Goal: Information Seeking & Learning: Compare options

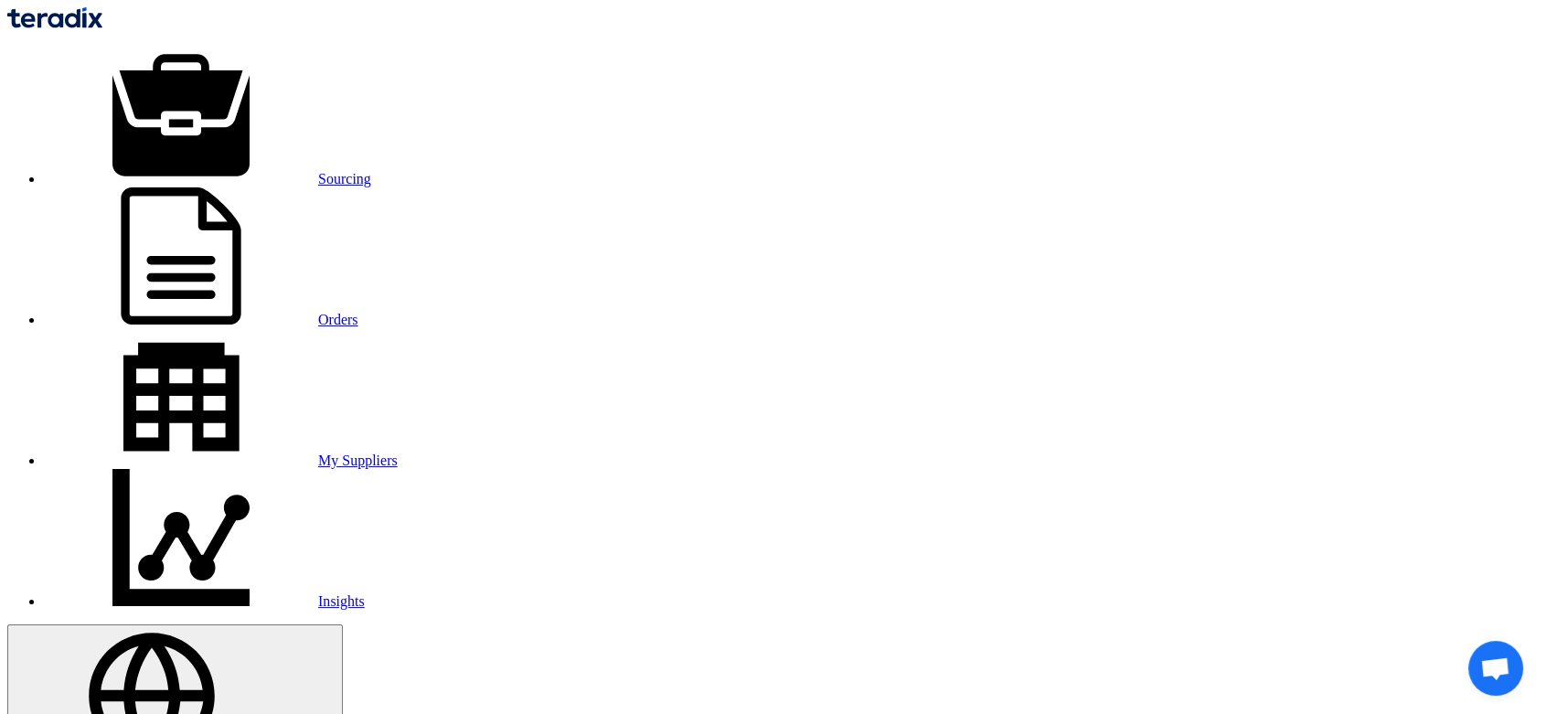
click at [398, 453] on link "My Suppliers" at bounding box center [221, 461] width 354 height 16
type input "wafd"
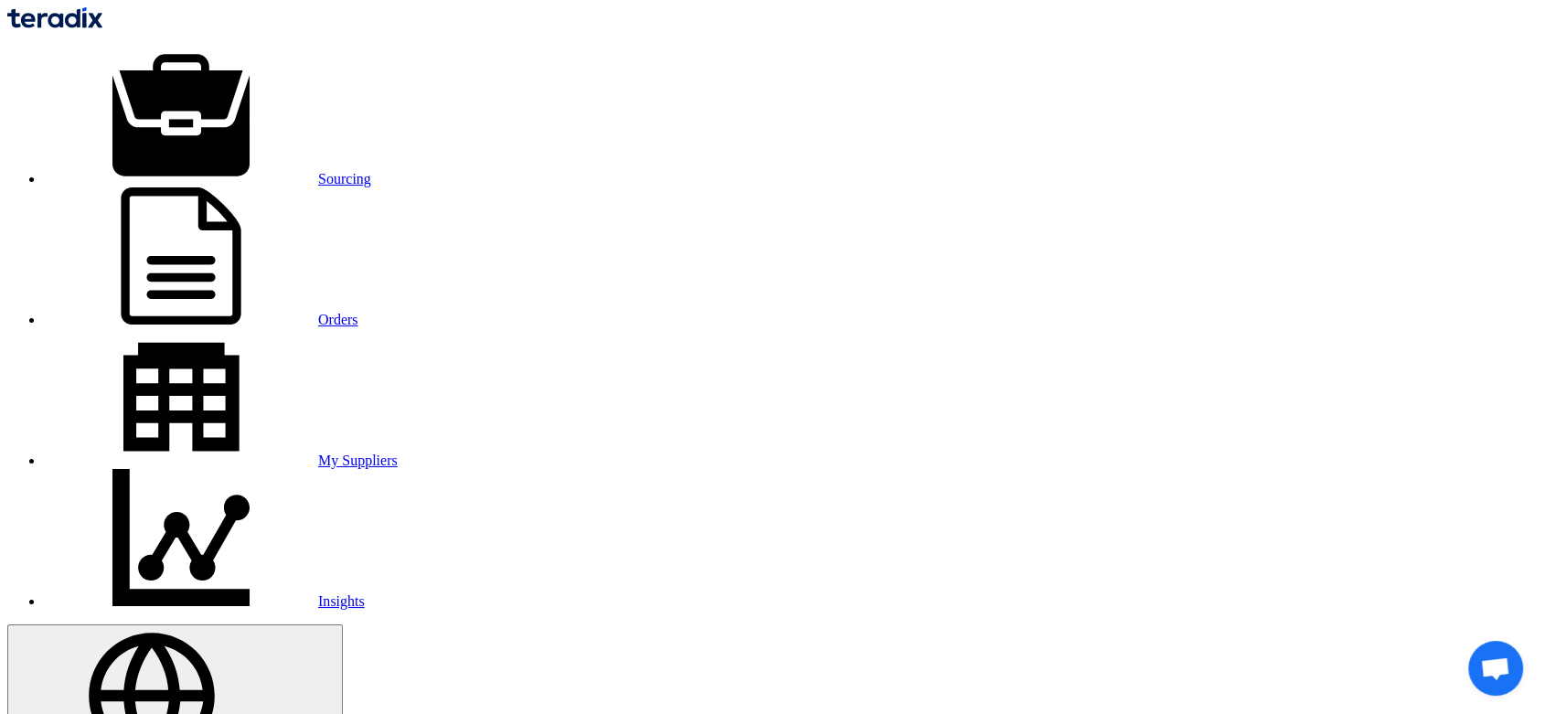
click at [102, 21] on img at bounding box center [54, 17] width 95 height 21
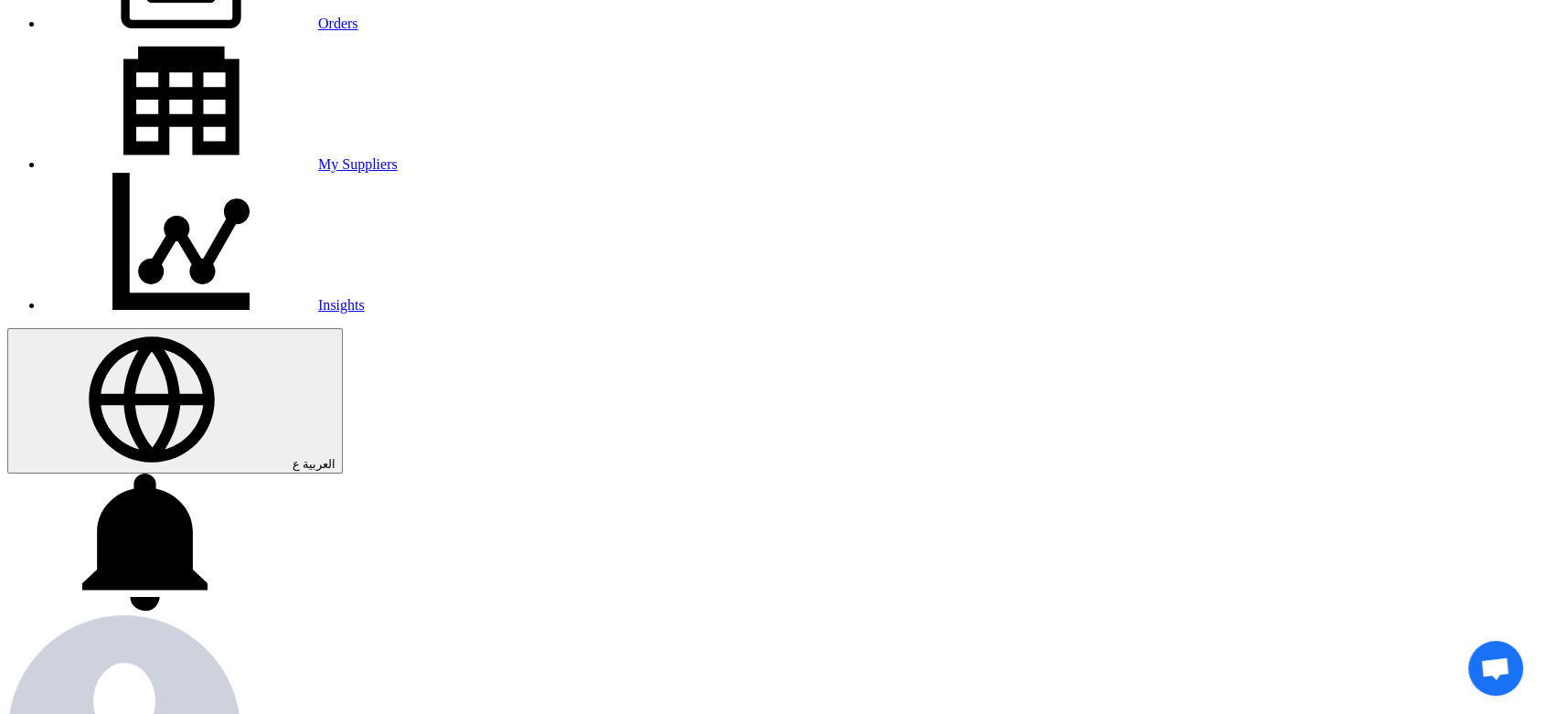
scroll to position [304, 0]
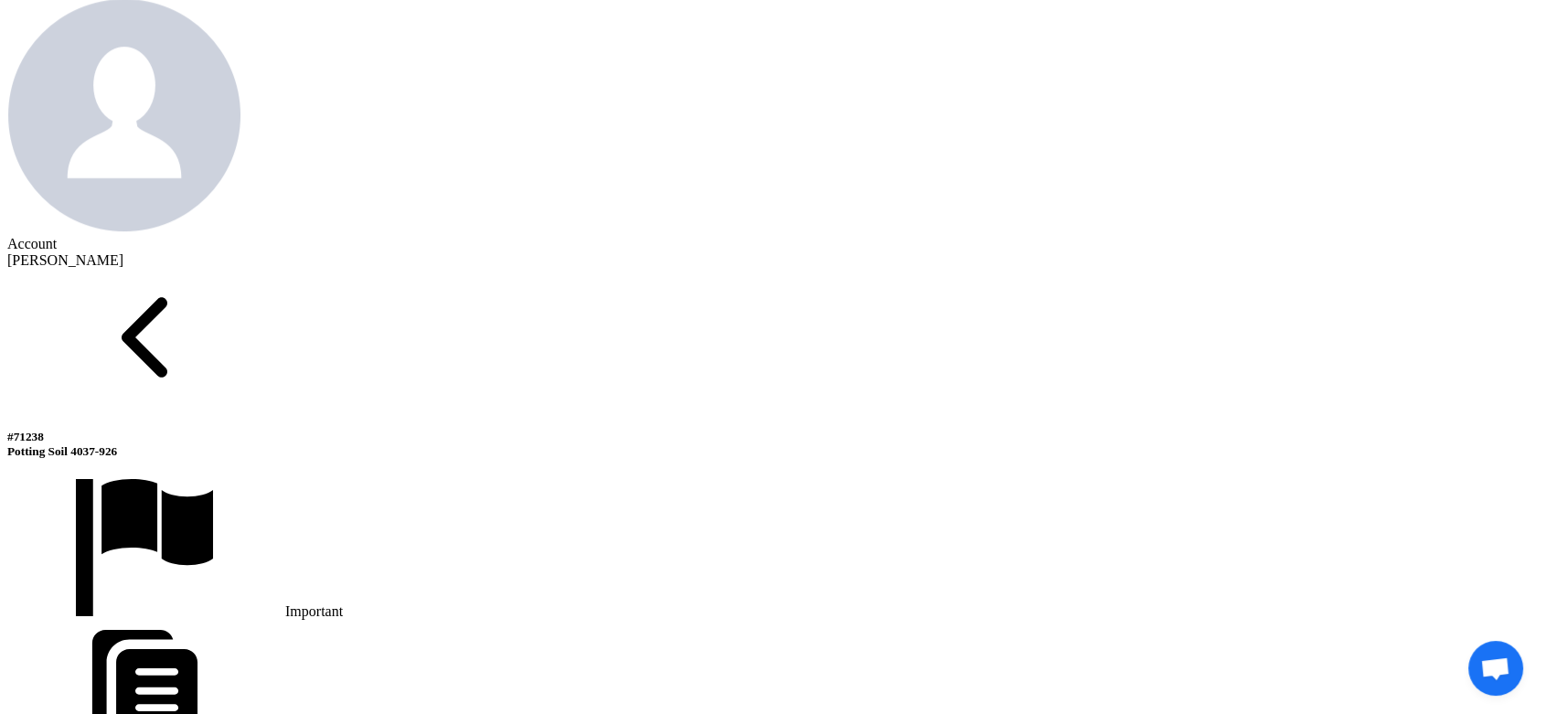
scroll to position [914, 0]
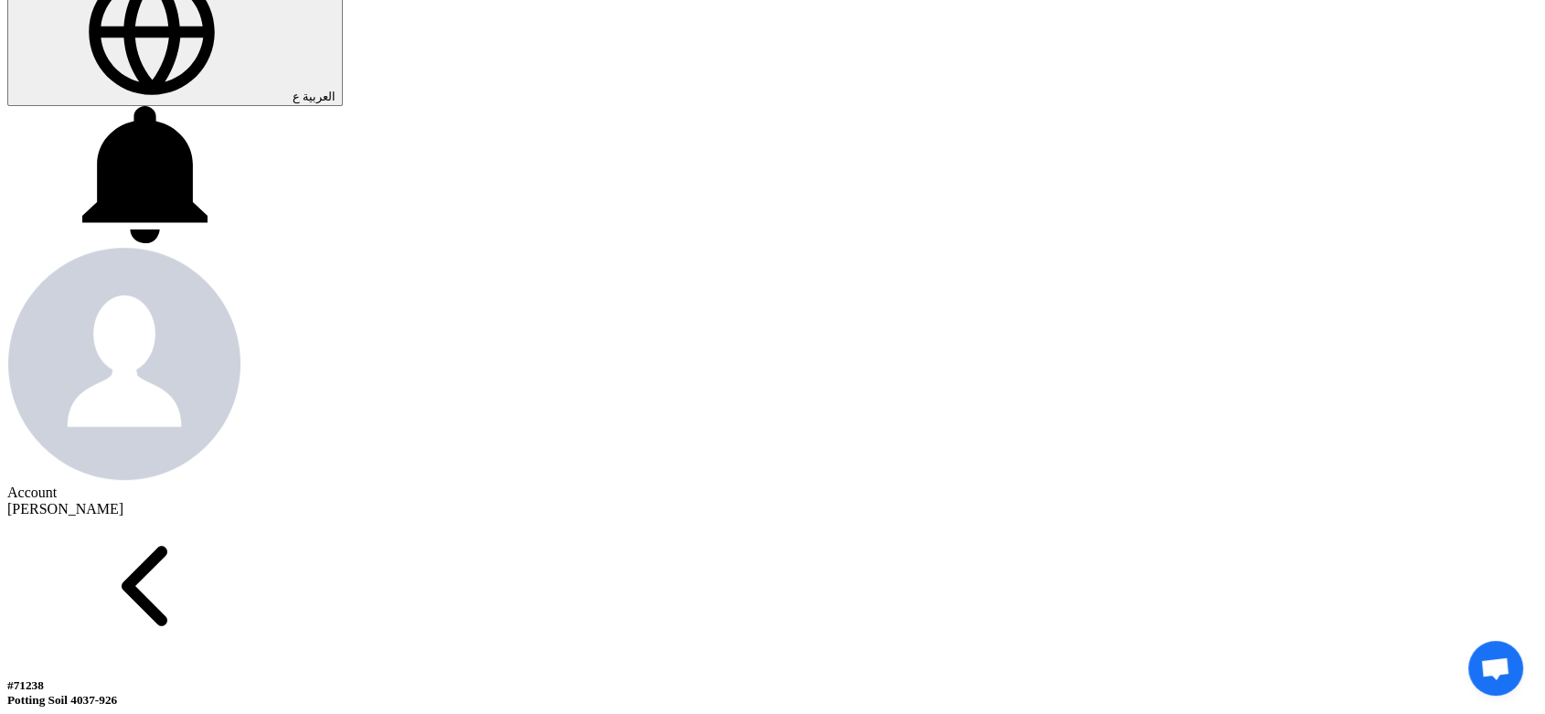
scroll to position [406, 0]
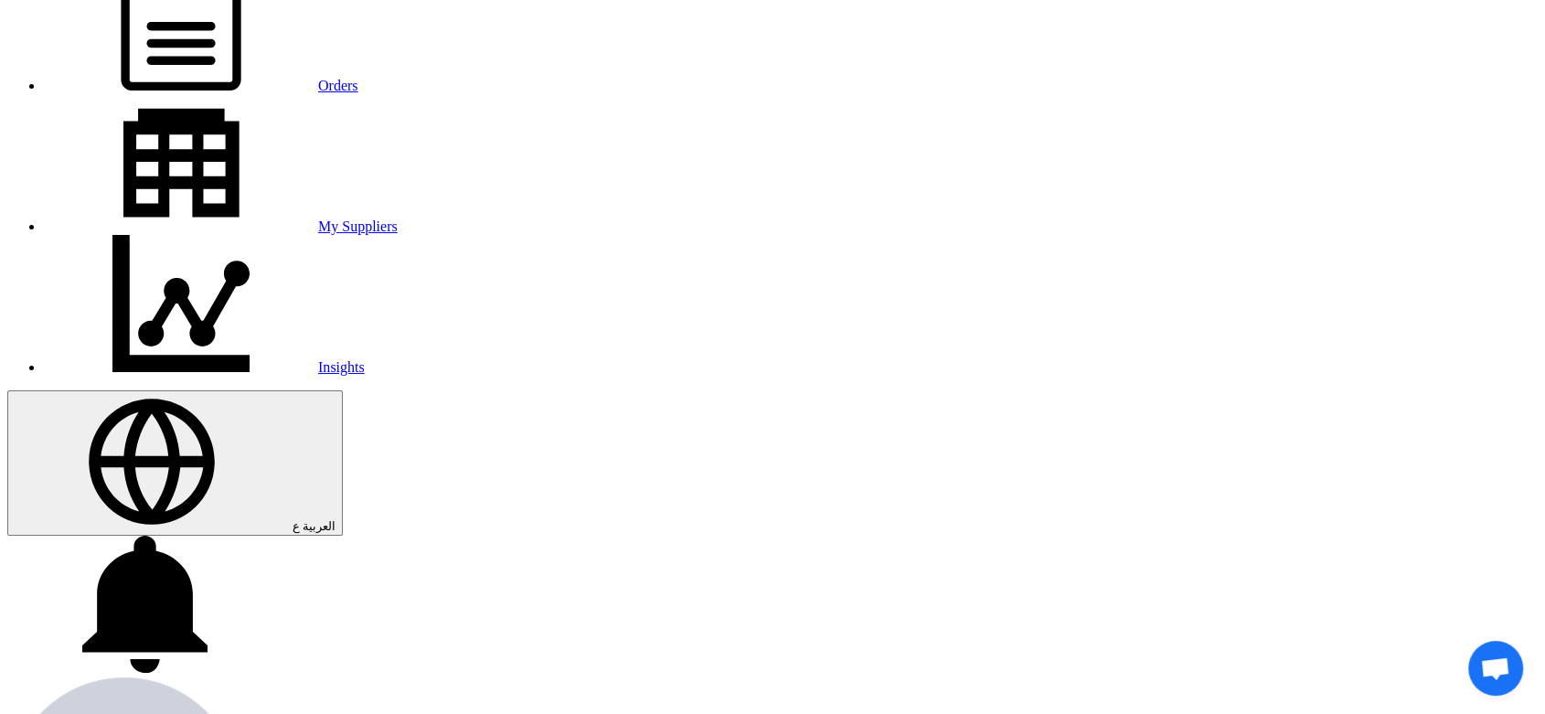
scroll to position [203, 0]
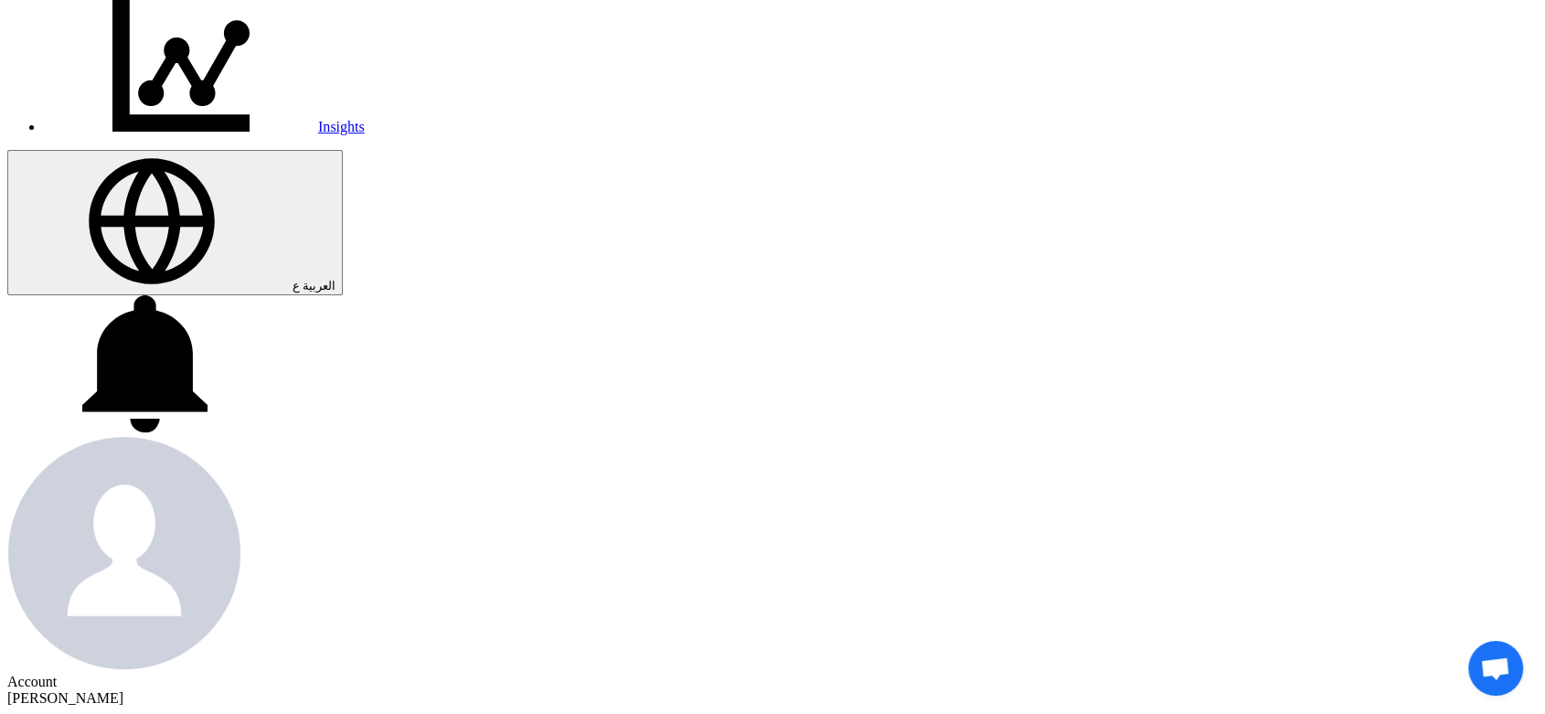
scroll to position [406, 0]
